Goal: Information Seeking & Learning: Learn about a topic

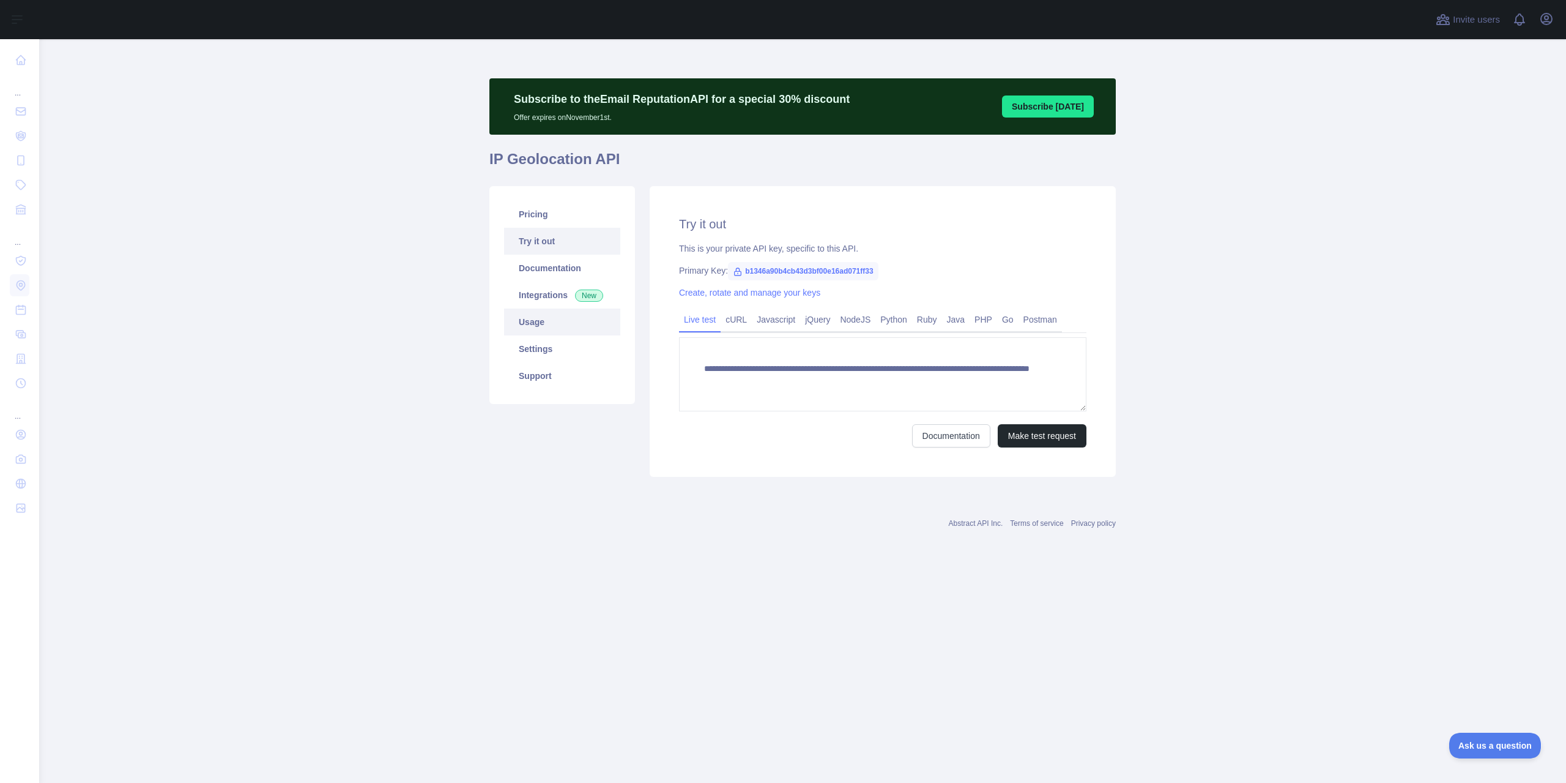
click at [540, 320] on link "Usage" at bounding box center [562, 321] width 116 height 27
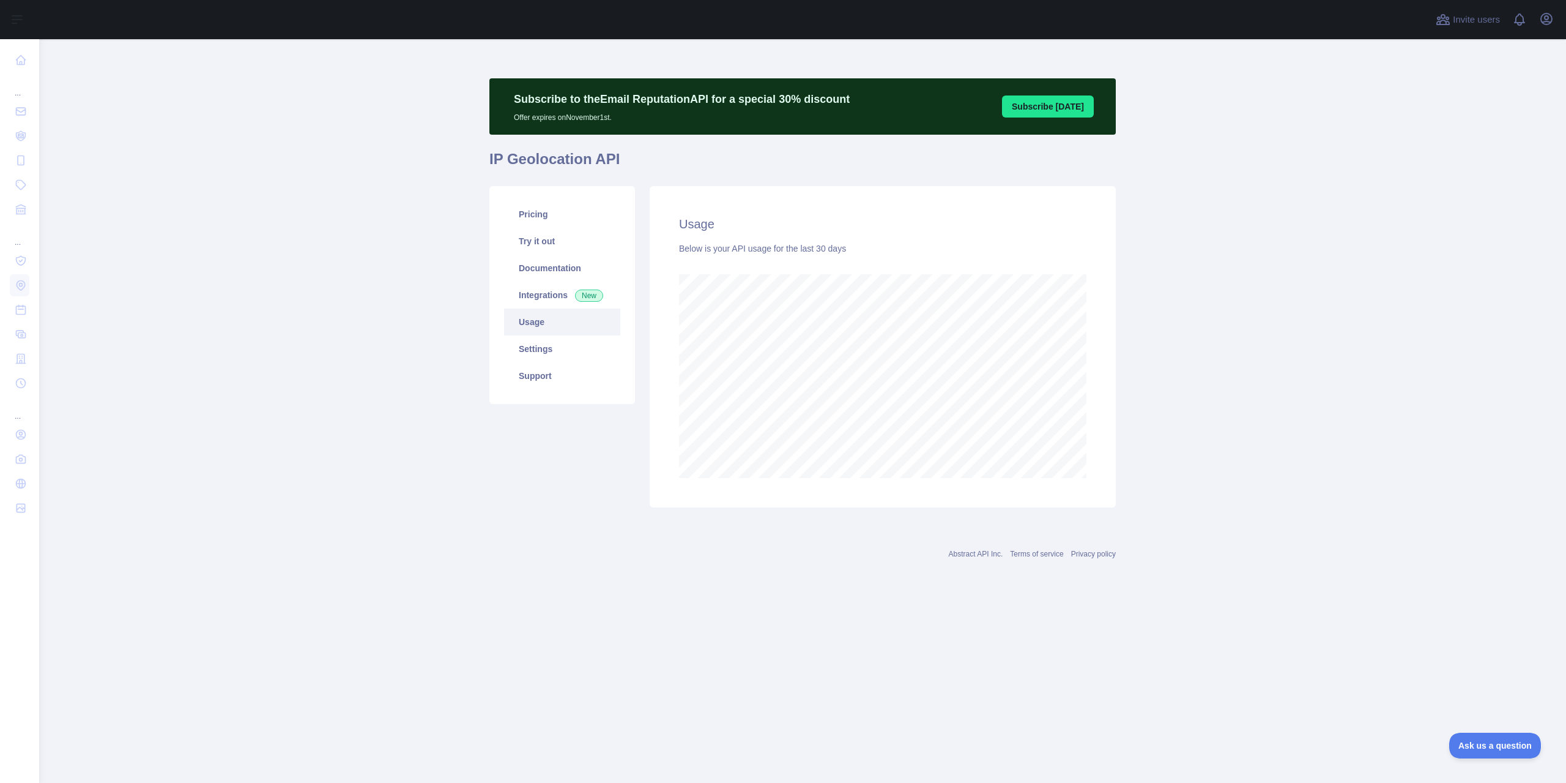
scroll to position [743, 1527]
click at [529, 222] on link "Pricing" at bounding box center [562, 214] width 116 height 27
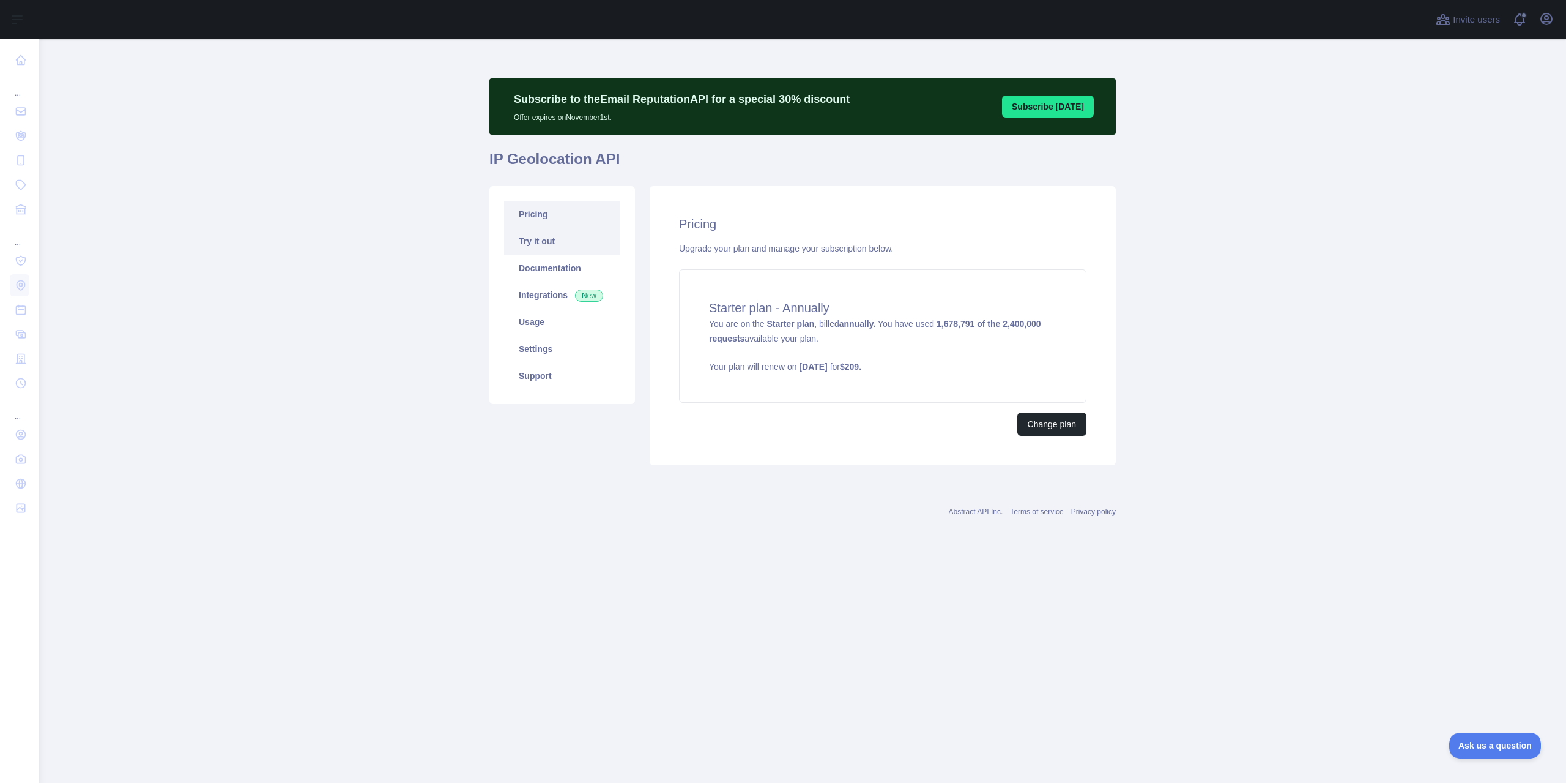
click at [536, 245] on link "Try it out" at bounding box center [562, 241] width 116 height 27
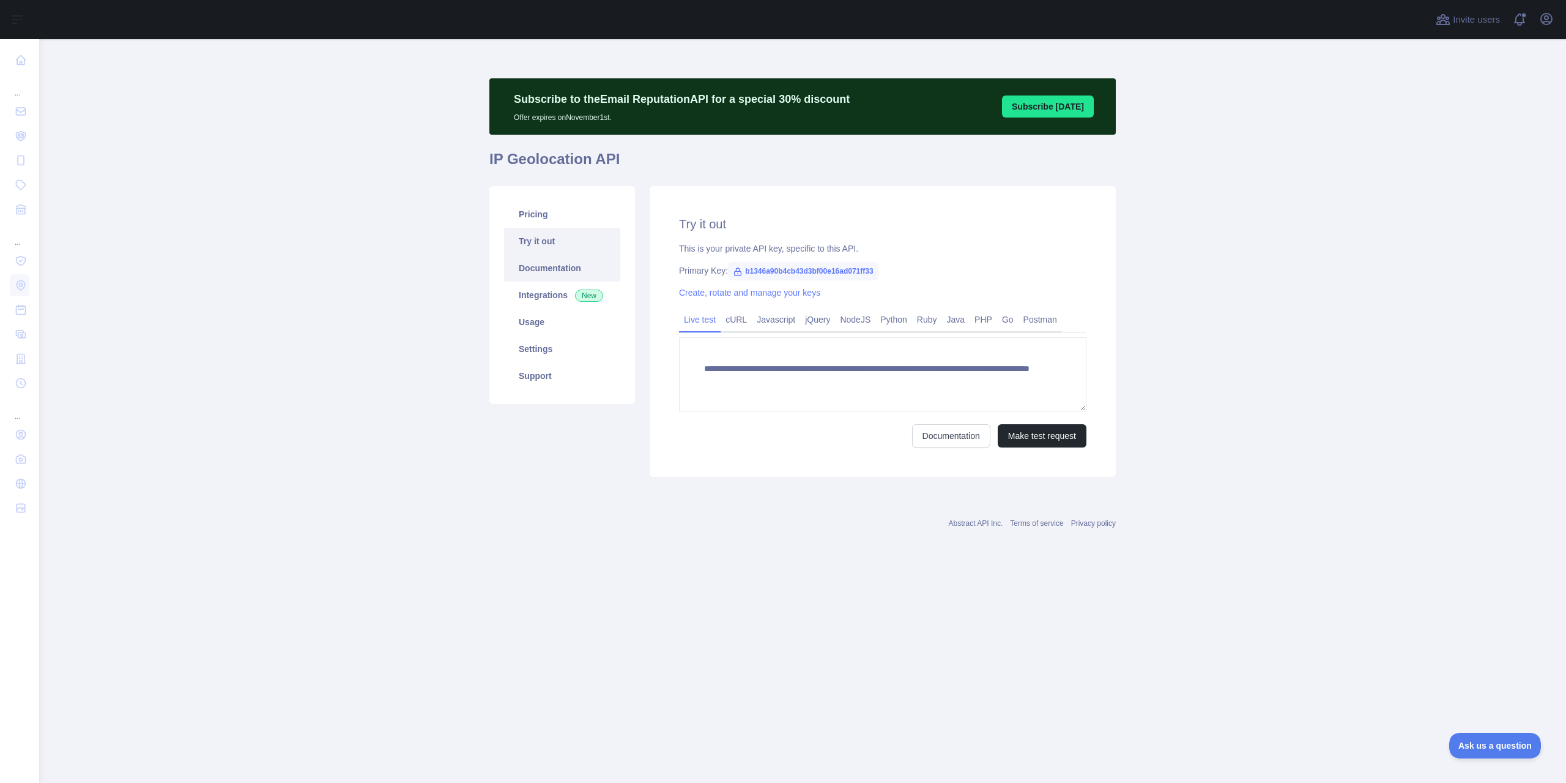
click at [544, 270] on link "Documentation" at bounding box center [562, 268] width 116 height 27
